Goal: Information Seeking & Learning: Learn about a topic

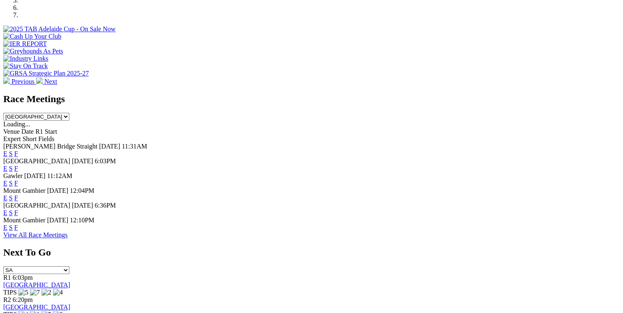
scroll to position [295, 0]
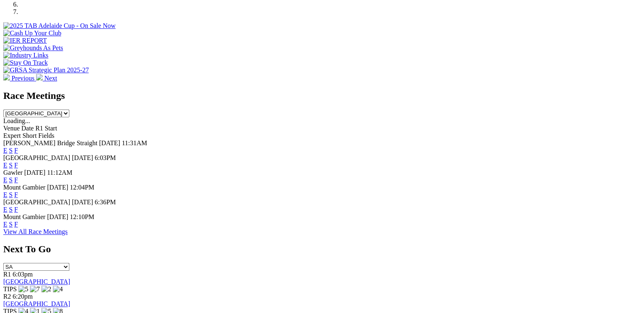
click at [18, 224] on link "F" at bounding box center [16, 224] width 4 height 7
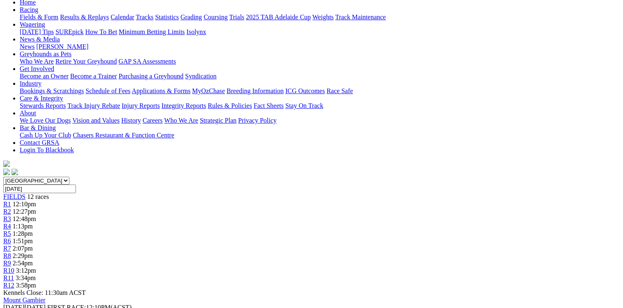
scroll to position [98, 0]
